Goal: Find specific page/section: Find specific page/section

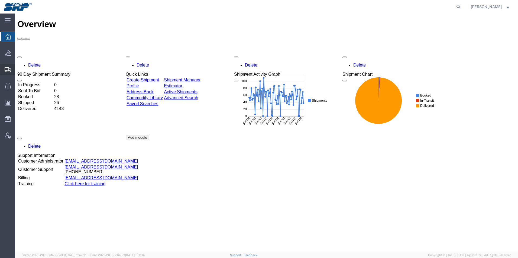
click at [10, 73] on div at bounding box center [7, 69] width 15 height 11
